Goal: Task Accomplishment & Management: Use online tool/utility

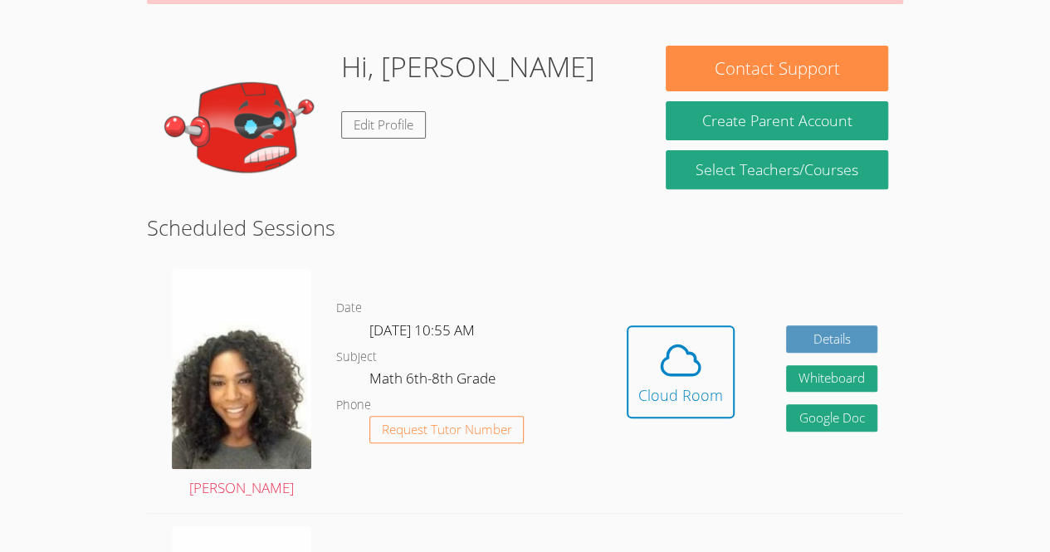
scroll to position [222, 0]
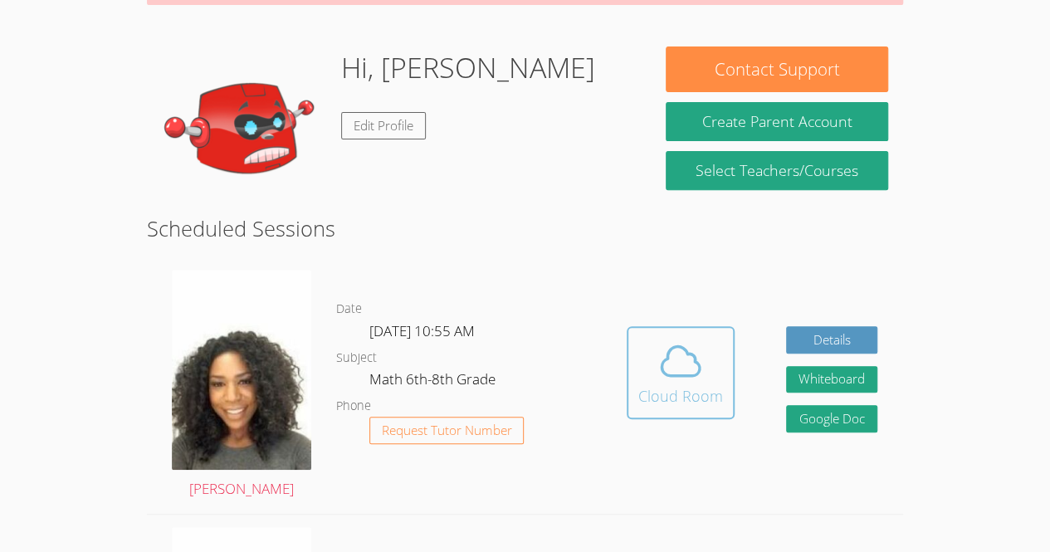
click at [710, 389] on div "Cloud Room" at bounding box center [680, 395] width 85 height 23
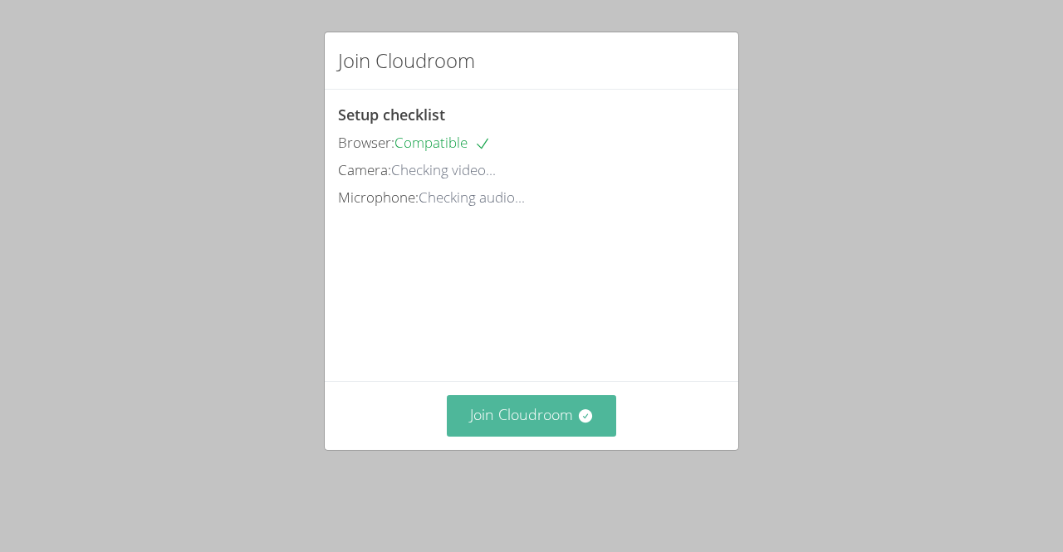
click at [551, 436] on button "Join Cloudroom" at bounding box center [532, 415] width 170 height 41
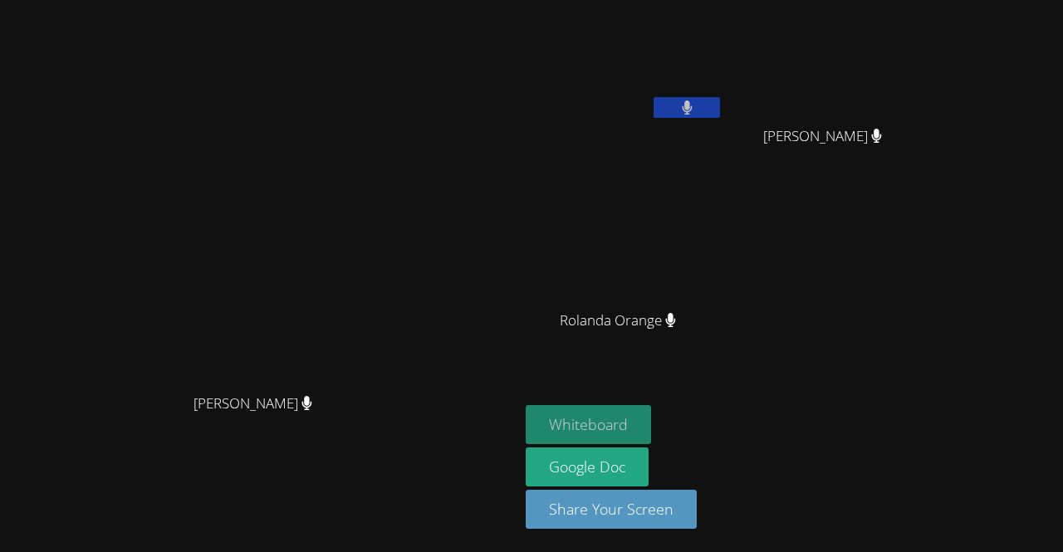
click at [651, 417] on button "Whiteboard" at bounding box center [587, 424] width 125 height 39
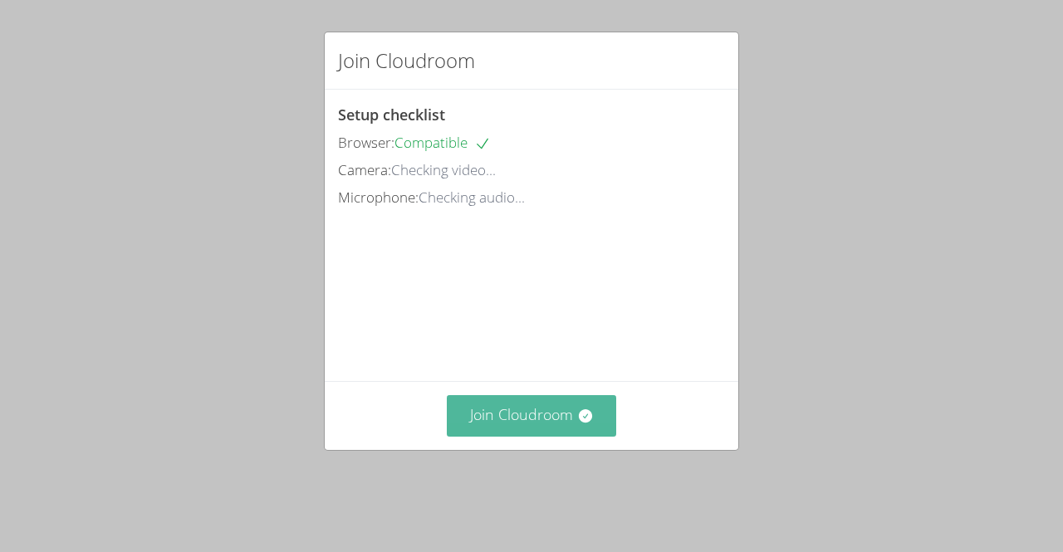
click at [555, 435] on button "Join Cloudroom" at bounding box center [532, 415] width 170 height 41
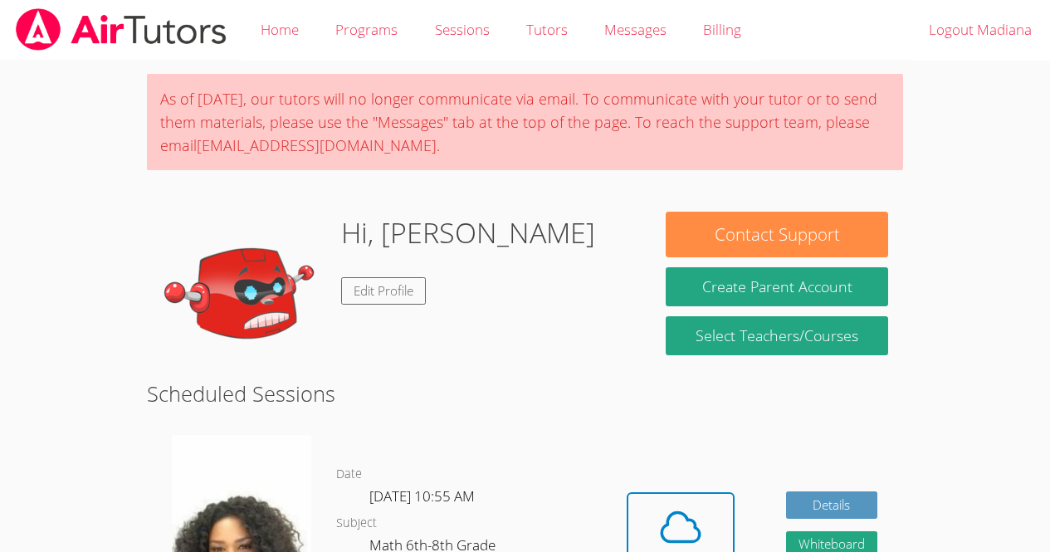
scroll to position [166, 0]
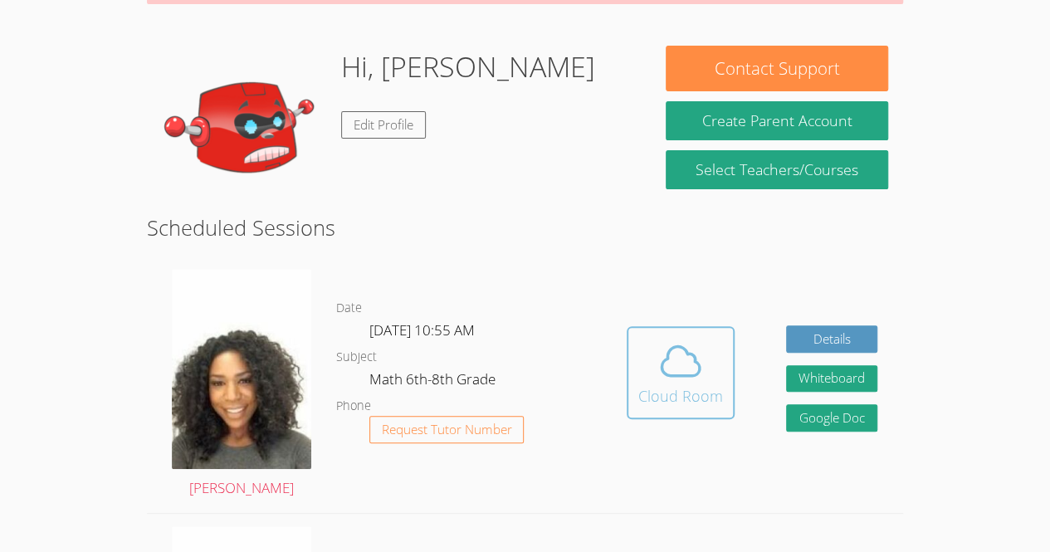
click at [671, 374] on icon at bounding box center [681, 360] width 38 height 29
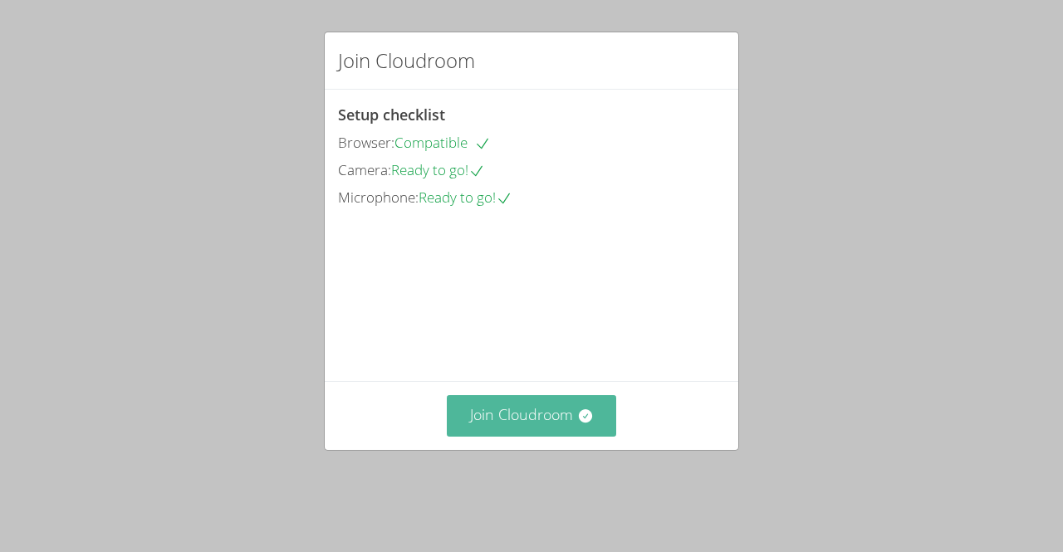
click at [495, 436] on button "Join Cloudroom" at bounding box center [532, 415] width 170 height 41
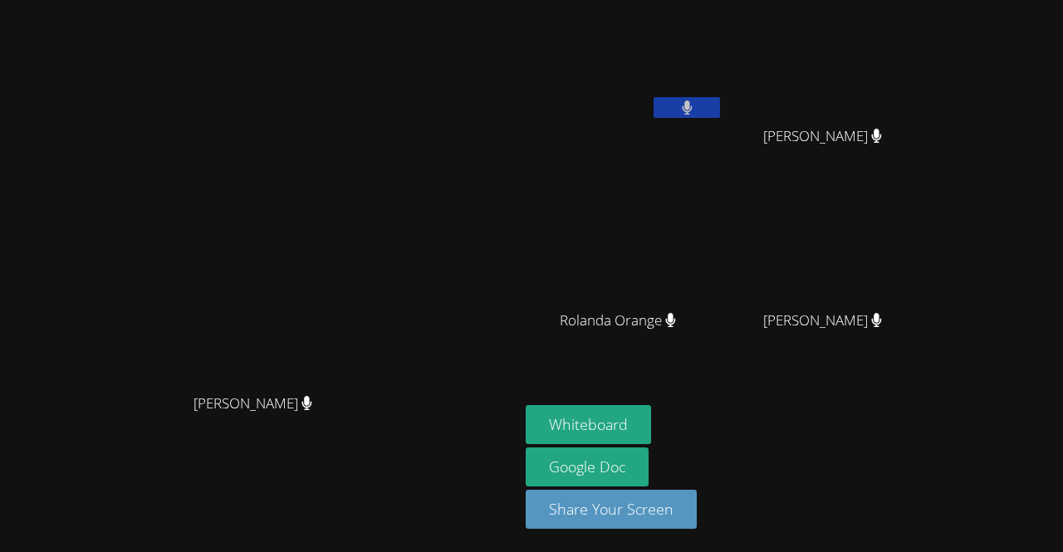
click at [230, 193] on video at bounding box center [259, 242] width 249 height 285
click at [651, 420] on button "Whiteboard" at bounding box center [587, 424] width 125 height 39
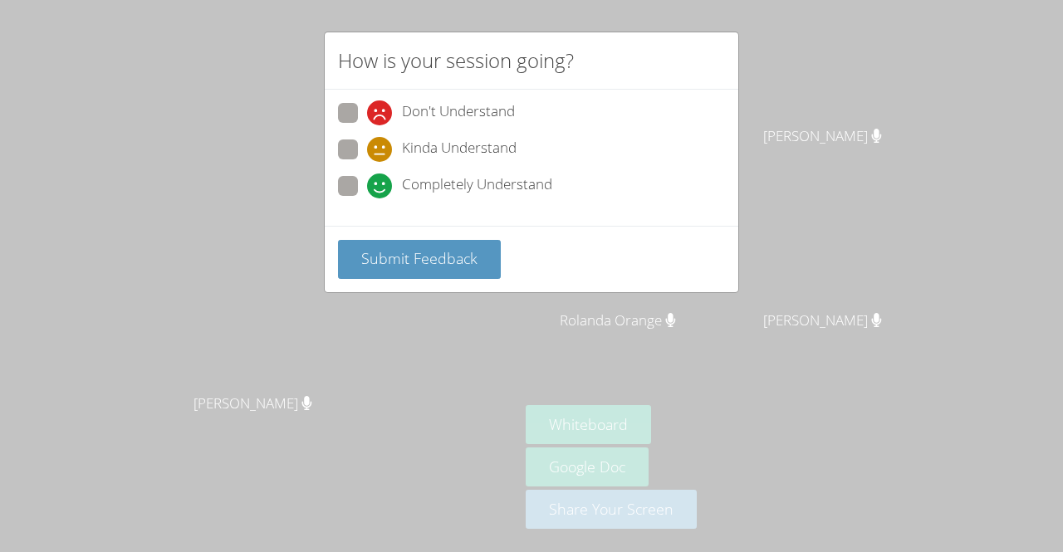
click at [428, 193] on span "Completely Understand" at bounding box center [477, 186] width 150 height 25
click at [381, 190] on input "Completely Understand" at bounding box center [374, 183] width 14 height 14
radio input "true"
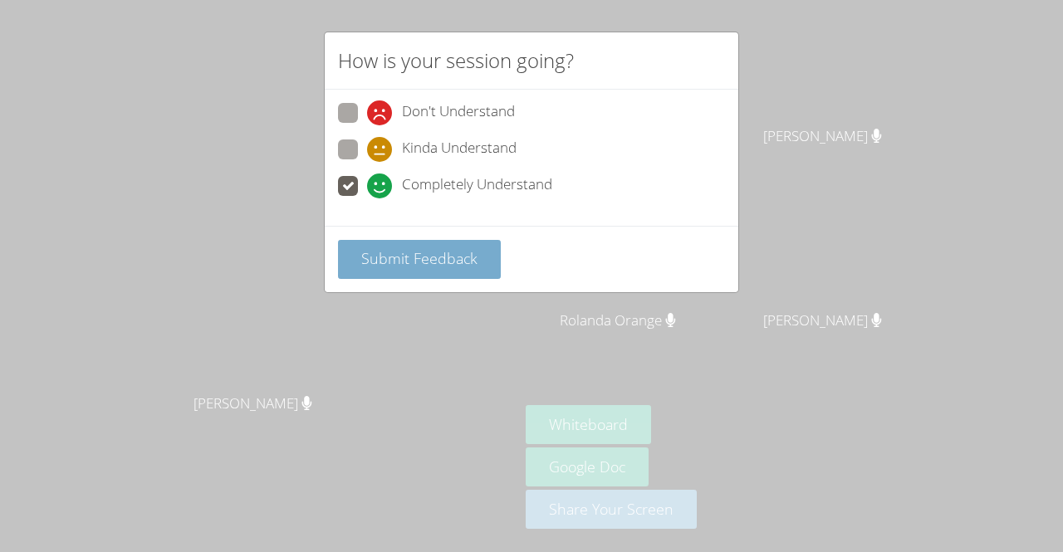
click at [445, 244] on button "Submit Feedback" at bounding box center [419, 259] width 163 height 39
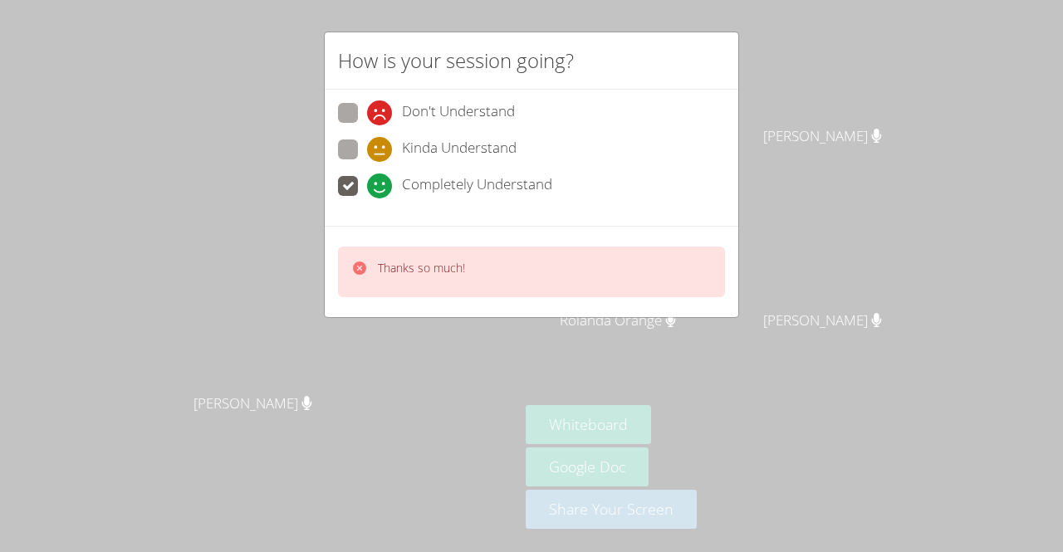
click at [586, 298] on div "Thanks so much!" at bounding box center [531, 271] width 413 height 91
